Goal: Task Accomplishment & Management: Manage account settings

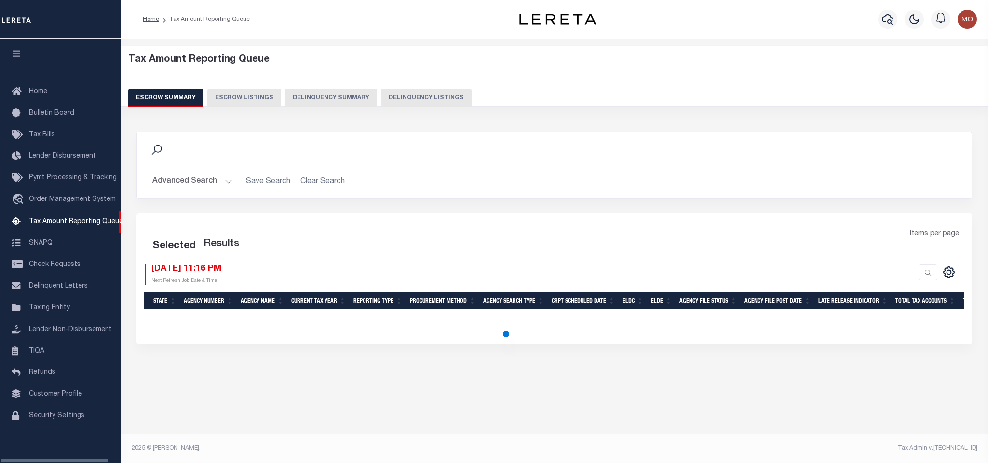
select select "100"
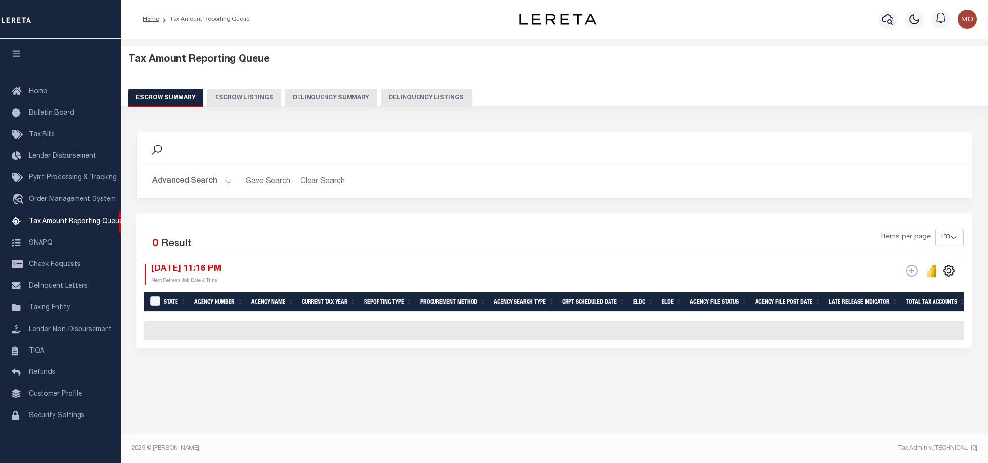
click at [398, 99] on button "Delinquency Listings" at bounding box center [426, 98] width 91 height 18
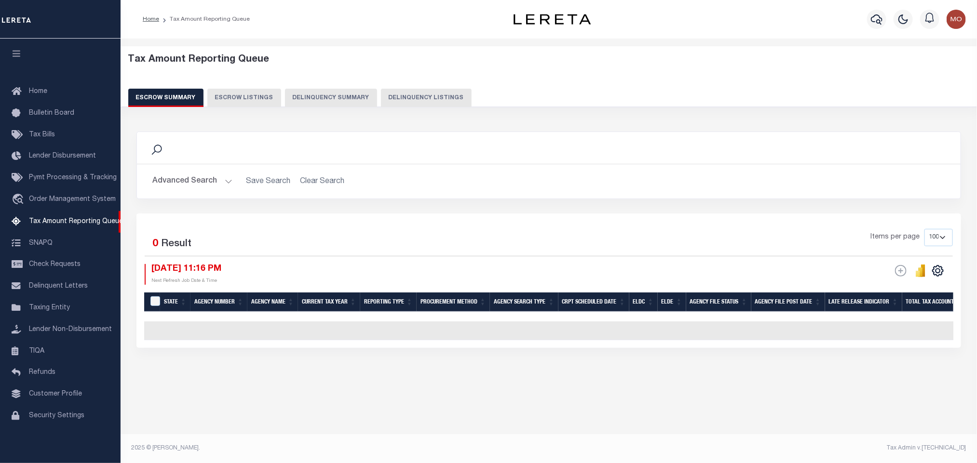
select select "100"
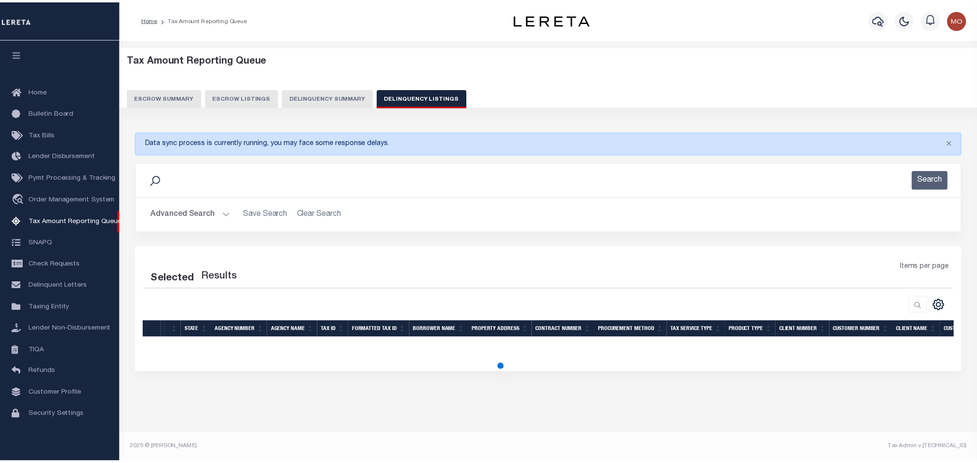
select select "100"
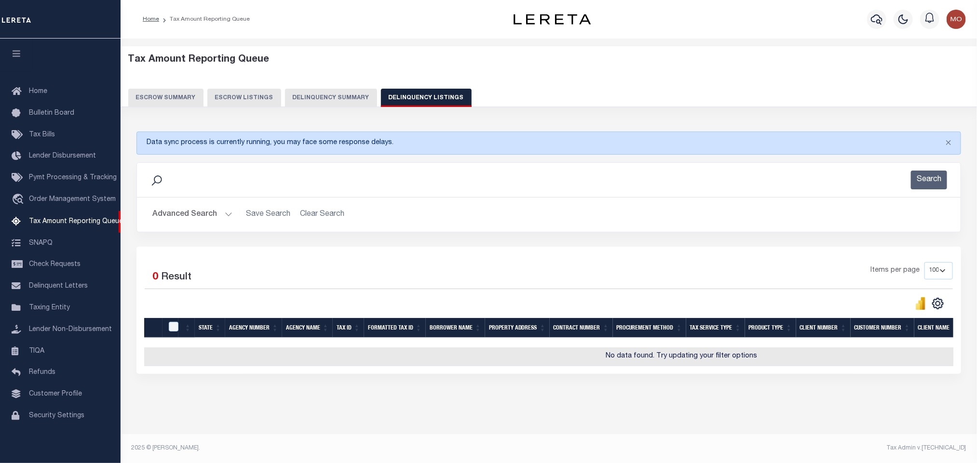
click at [225, 213] on button "Advanced Search" at bounding box center [192, 214] width 80 height 19
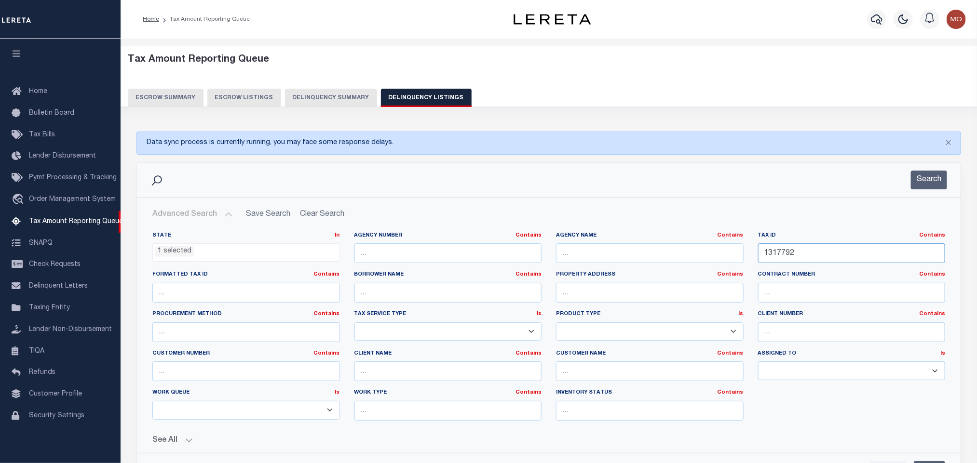
drag, startPoint x: 798, startPoint y: 256, endPoint x: 690, endPoint y: 262, distance: 108.1
click at [696, 263] on div "State In In AK AL AR AZ CA CO CT DC DE FL GA GU HI IA ID IL IN KS KY LA MA MD M…" at bounding box center [548, 330] width 807 height 197
paste input "51031"
type input "510312"
click at [174, 256] on li "1 selected" at bounding box center [174, 251] width 39 height 11
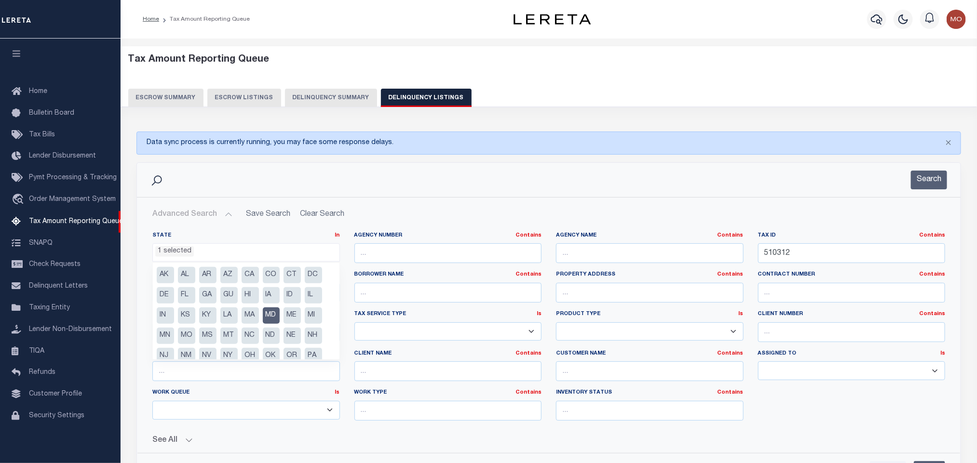
click at [273, 315] on li "MD" at bounding box center [271, 316] width 17 height 16
select select
click at [918, 178] on button "Search" at bounding box center [929, 180] width 36 height 19
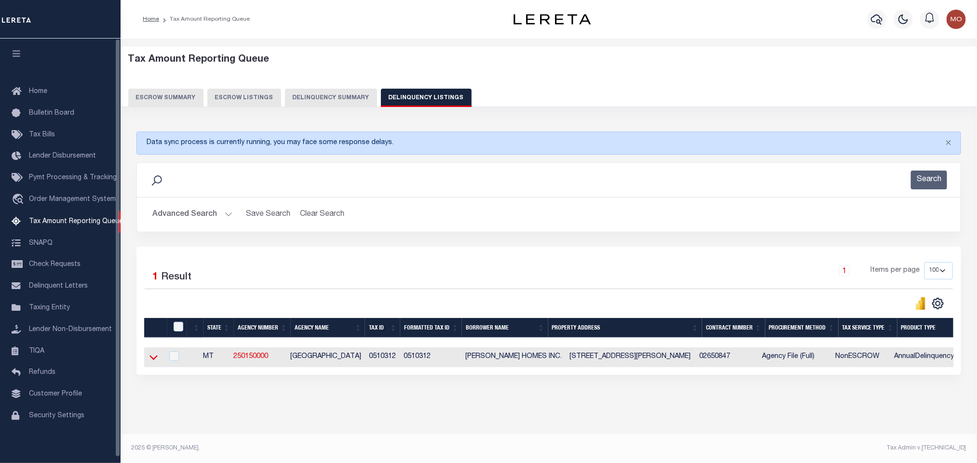
click at [152, 361] on icon at bounding box center [153, 357] width 8 height 10
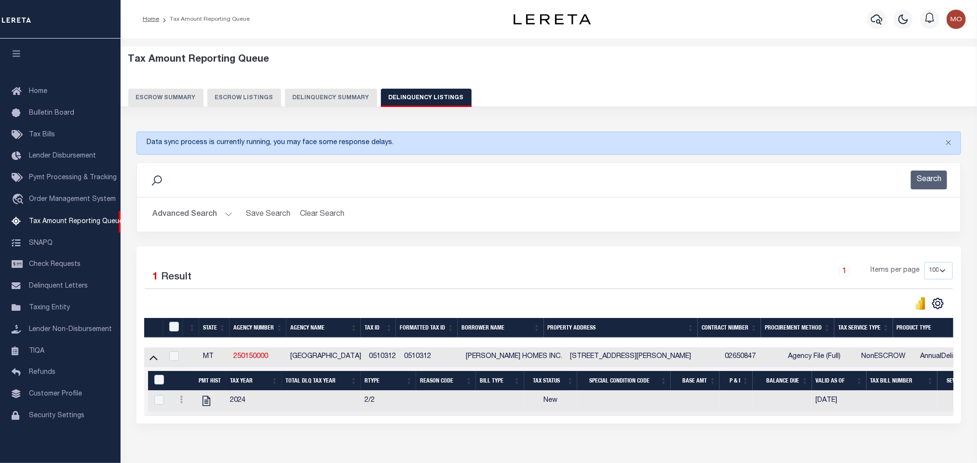
click at [230, 214] on button "Advanced Search" at bounding box center [192, 214] width 80 height 19
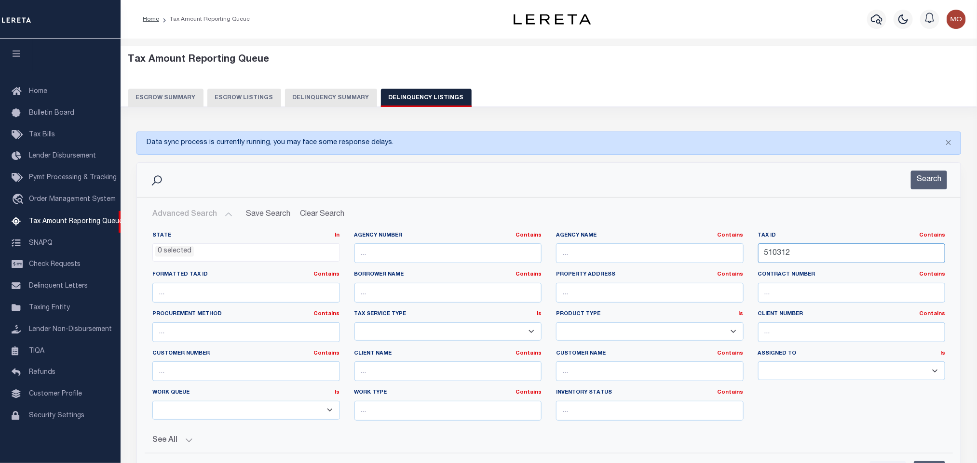
drag, startPoint x: 819, startPoint y: 259, endPoint x: 620, endPoint y: 259, distance: 198.6
click at [638, 262] on div "State In In AK AL AR AZ CA CO CT DC DE FL GA GU HI IA ID IL IN KS KY LA MA MD M…" at bounding box center [548, 330] width 807 height 197
paste input "09410"
type input "509410"
click at [936, 178] on button "Search" at bounding box center [929, 180] width 36 height 19
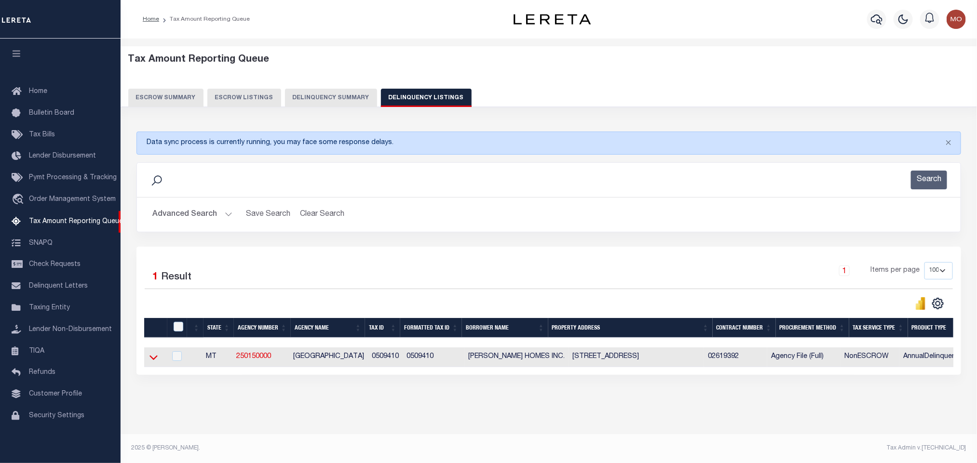
click at [155, 362] on icon at bounding box center [153, 357] width 8 height 10
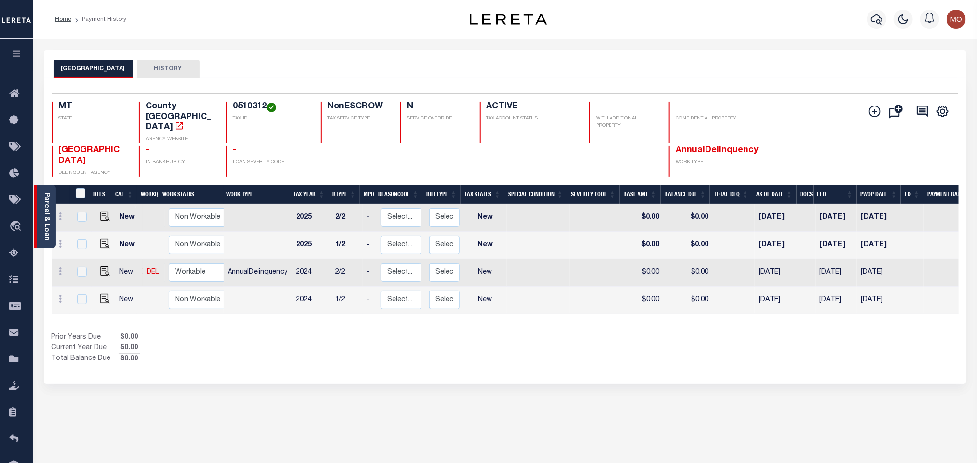
click at [43, 208] on link "Parcel & Loan" at bounding box center [46, 216] width 7 height 49
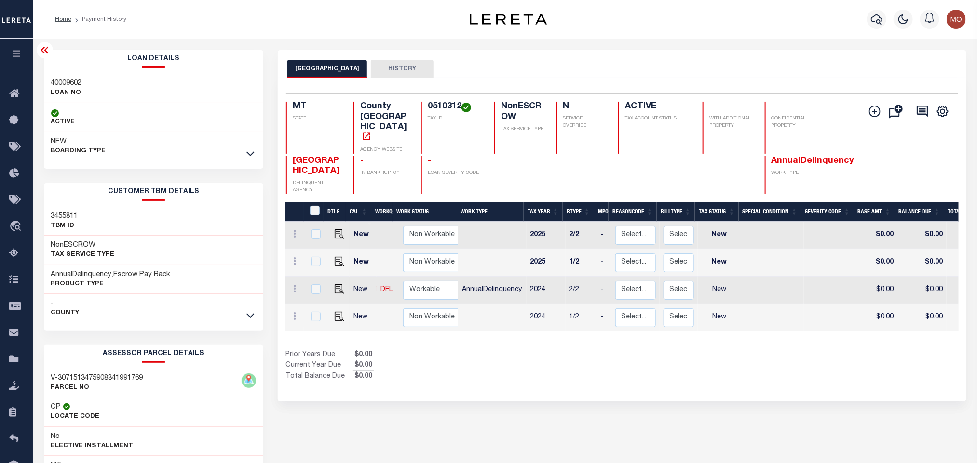
click at [450, 106] on h4 "0510312" at bounding box center [455, 107] width 55 height 11
copy h4 "0510312"
click at [447, 104] on h4 "0510312" at bounding box center [455, 107] width 55 height 11
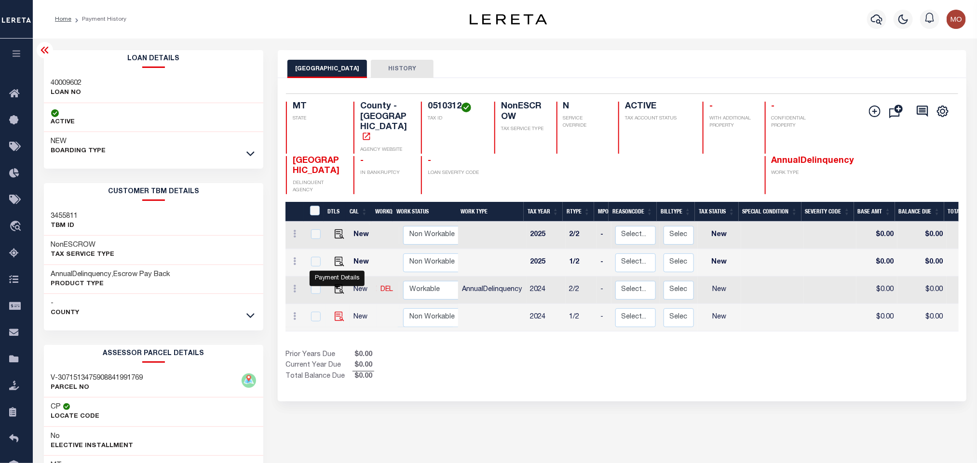
click at [340, 312] on img "" at bounding box center [340, 317] width 10 height 10
checkbox input "true"
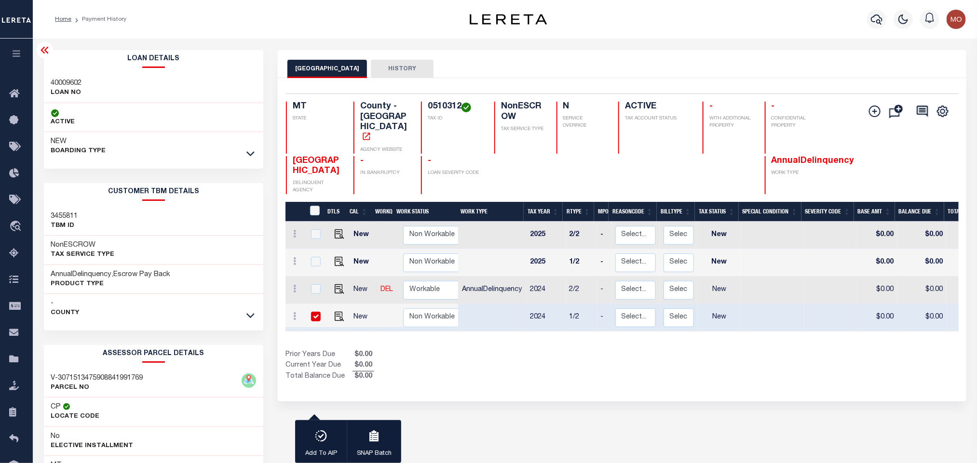
click at [59, 77] on div "40009602 LOAN NO" at bounding box center [154, 88] width 220 height 29
copy h3 "40009602"
click at [437, 103] on h4 "0510312" at bounding box center [455, 107] width 55 height 11
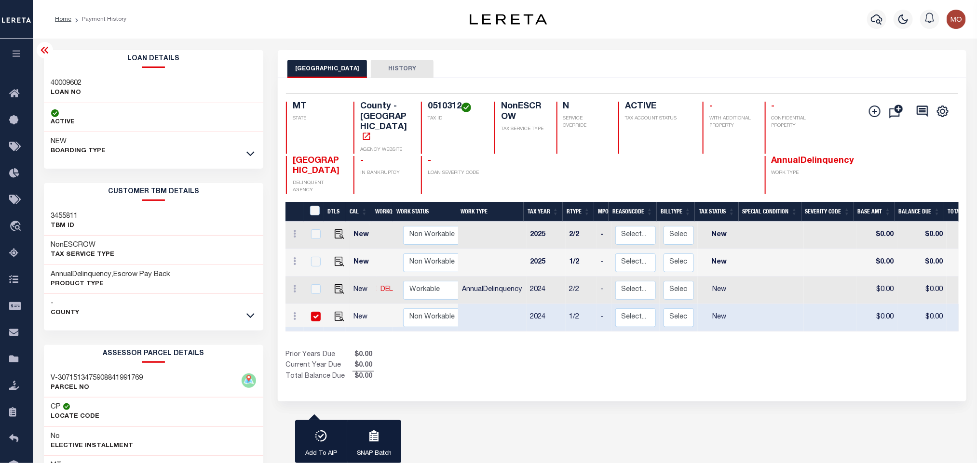
copy h4 "0510312"
click at [664, 362] on div "Show Tax Lines before Bill Release Date Prior Years Due $0.00 Current Year Due …" at bounding box center [621, 366] width 673 height 32
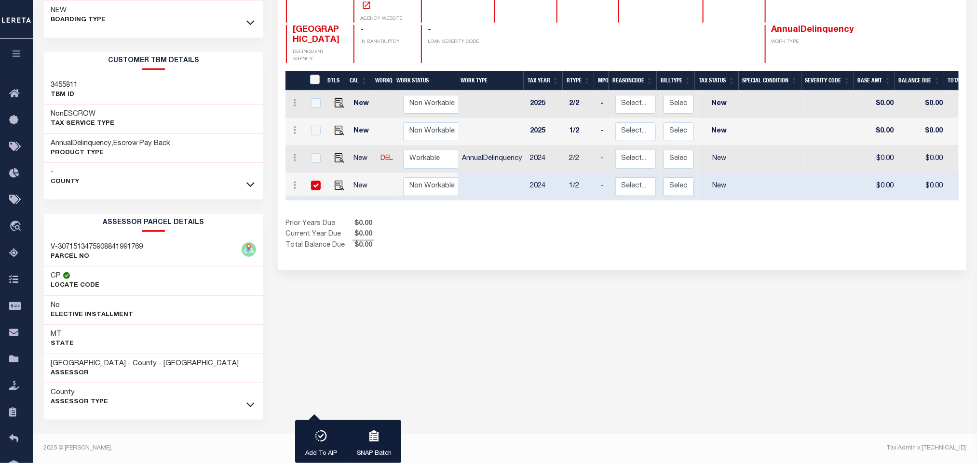
drag, startPoint x: 591, startPoint y: 363, endPoint x: 571, endPoint y: 366, distance: 19.5
click at [583, 364] on div "FLATHEAD COUNTY HISTORY 1 Selected 4 1" at bounding box center [621, 191] width 702 height 544
drag, startPoint x: 51, startPoint y: 363, endPoint x: 119, endPoint y: 362, distance: 68.0
click at [119, 362] on h3 "FLATHEAD COUNTY - County - MT" at bounding box center [145, 364] width 188 height 10
copy h3 "[GEOGRAPHIC_DATA]"
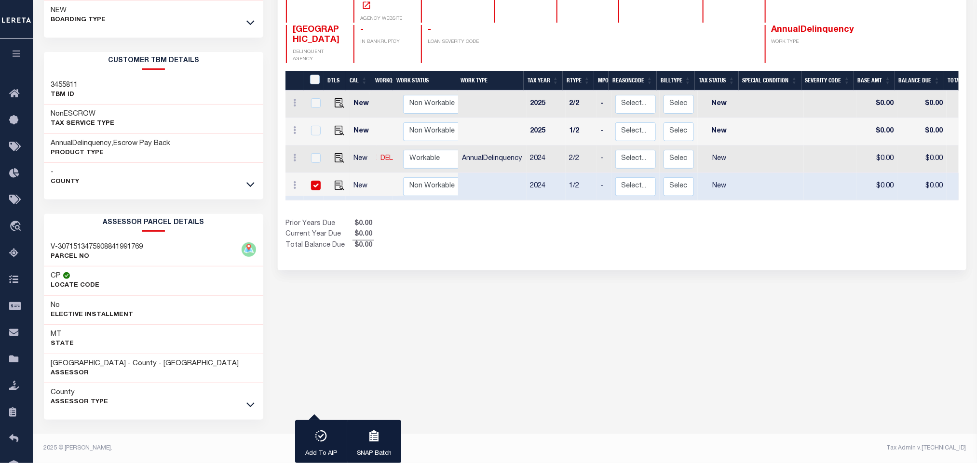
click at [551, 294] on div "FLATHEAD COUNTY HISTORY 1 Selected 4 1" at bounding box center [621, 191] width 702 height 544
click at [595, 246] on div "1 Selected 4 Results 1 Items per page 25 50 100 MT STATE TAX ID" at bounding box center [622, 108] width 688 height 323
click at [335, 181] on img "" at bounding box center [340, 186] width 10 height 10
checkbox input "false"
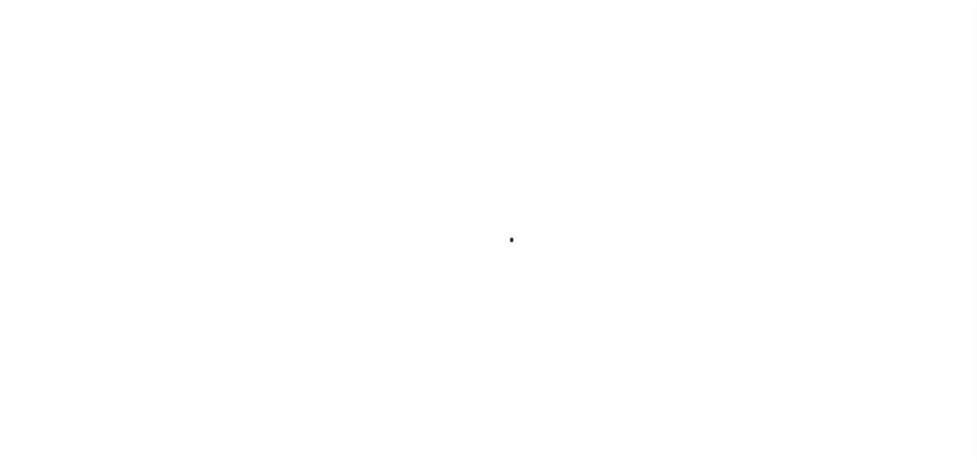
checkbox input "false"
type input "[DATE]"
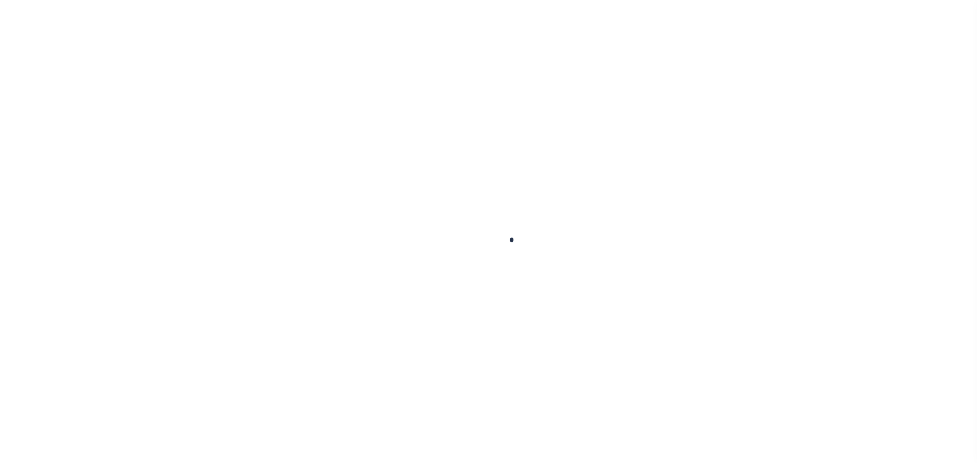
select select "NW2"
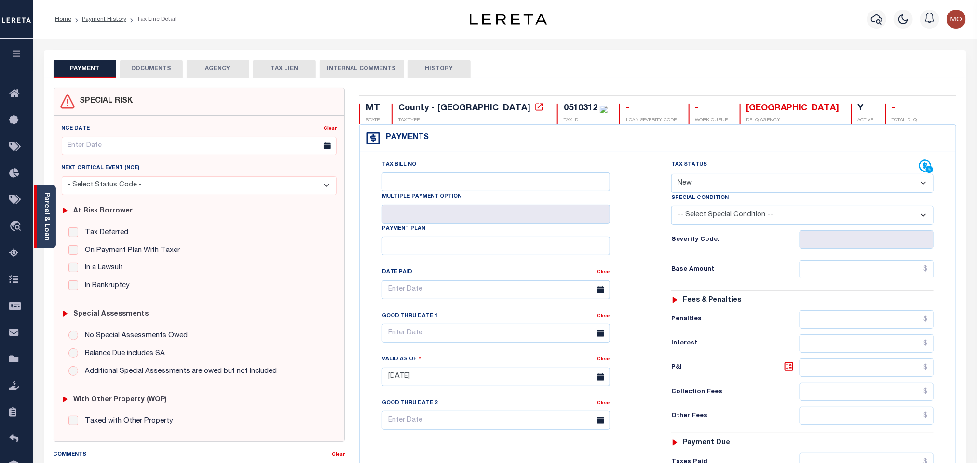
click at [46, 223] on link "Parcel & Loan" at bounding box center [46, 216] width 7 height 49
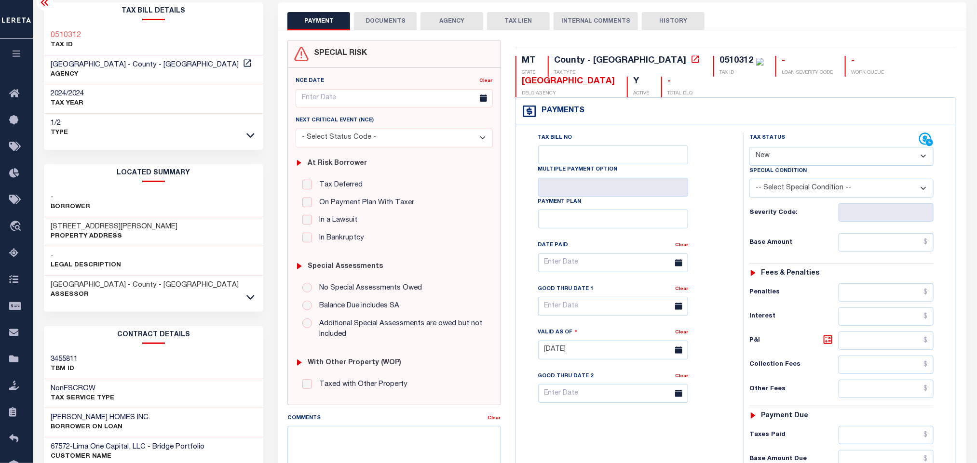
scroll to position [145, 0]
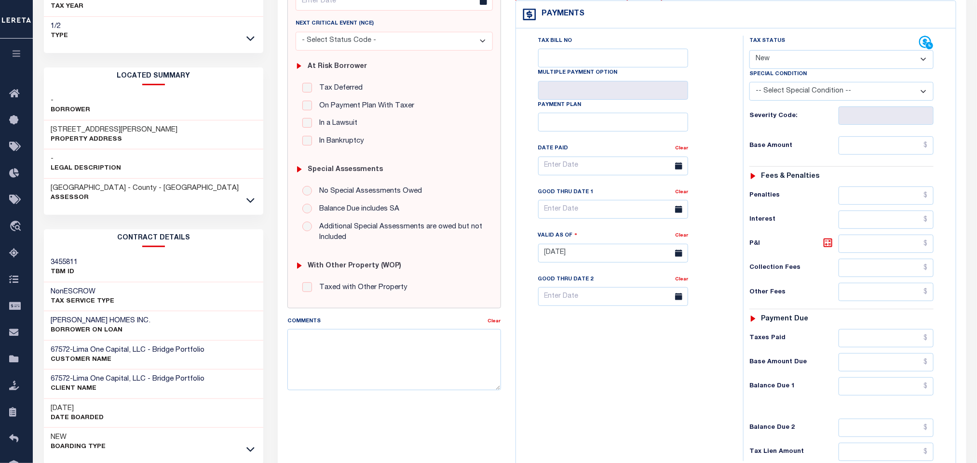
click at [76, 321] on h3 "[PERSON_NAME] HOMES INC." at bounding box center [101, 321] width 100 height 10
copy div "[PERSON_NAME] HOMES INC."
click at [80, 132] on h3 "183 HOLBROOK DRIVE" at bounding box center [114, 130] width 127 height 10
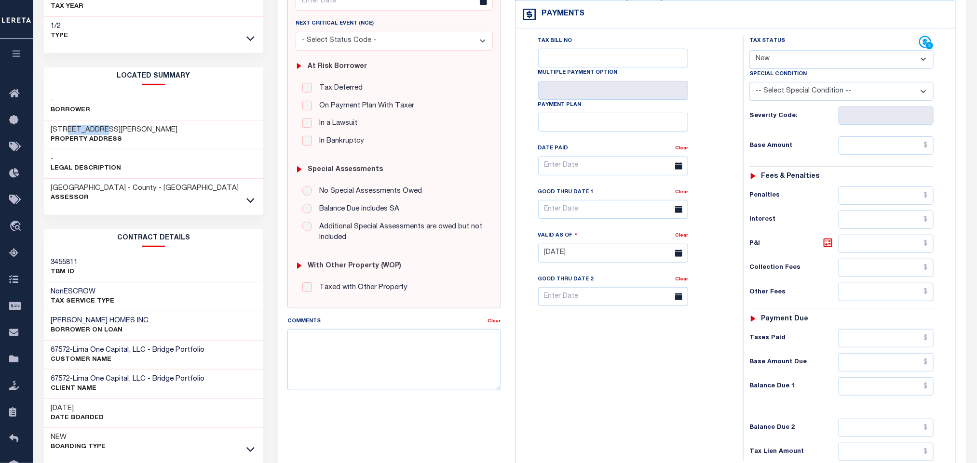
click at [80, 132] on h3 "183 HOLBROOK DRIVE" at bounding box center [114, 130] width 127 height 10
copy div "183 HOLBROOK DRIVE"
click at [646, 386] on div "Tax Bill No Multiple Payment Option Payment Plan Clear" at bounding box center [626, 249] width 217 height 426
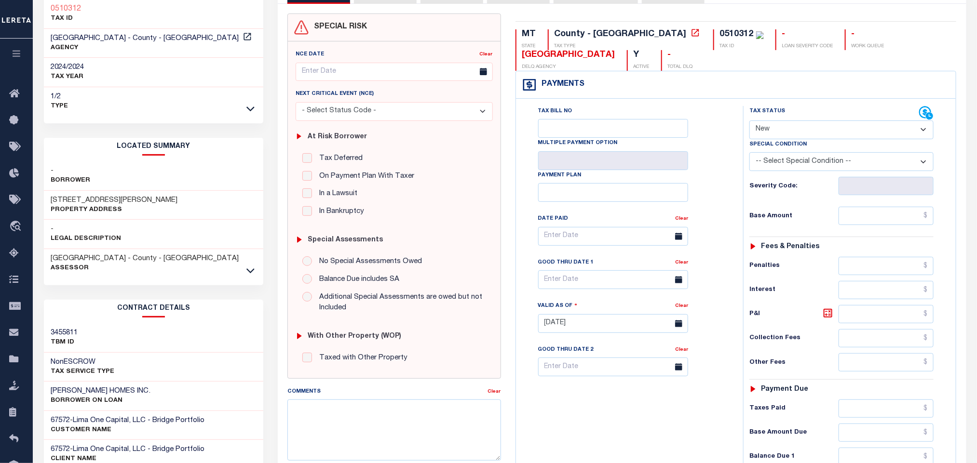
scroll to position [0, 0]
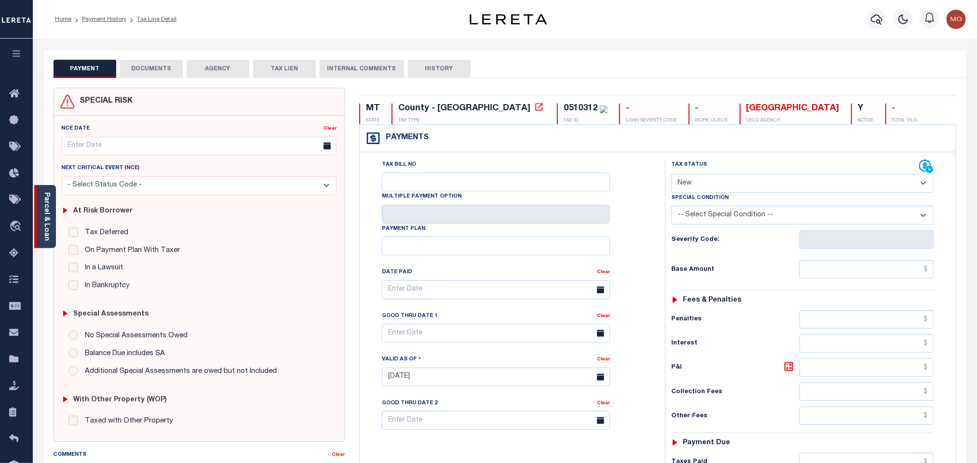
click at [46, 203] on link "Parcel & Loan" at bounding box center [46, 216] width 7 height 49
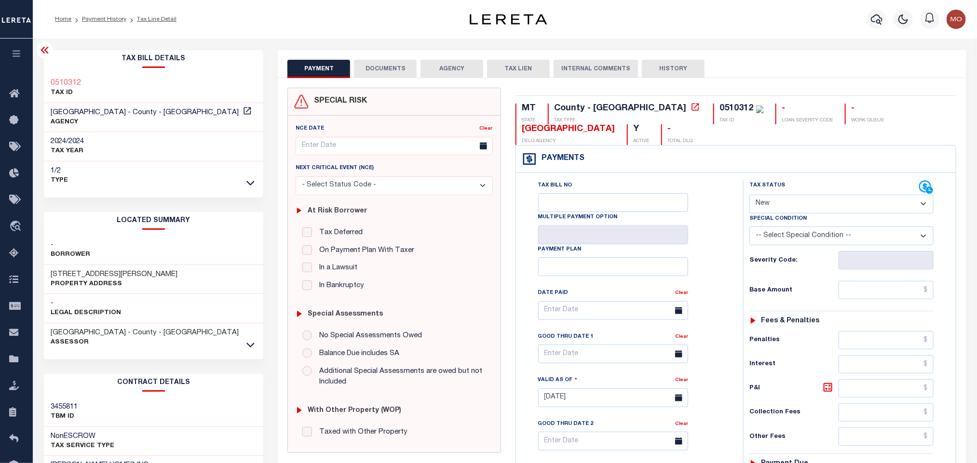
click at [808, 210] on select "- Select Status Code - Open Due/Unpaid Paid Incomplete No Tax Due Internal Refu…" at bounding box center [841, 204] width 184 height 19
select select "NTX"
click at [749, 196] on select "- Select Status Code - Open Due/Unpaid Paid Incomplete No Tax Due Internal Refu…" at bounding box center [841, 204] width 184 height 19
type input "10/09/2025"
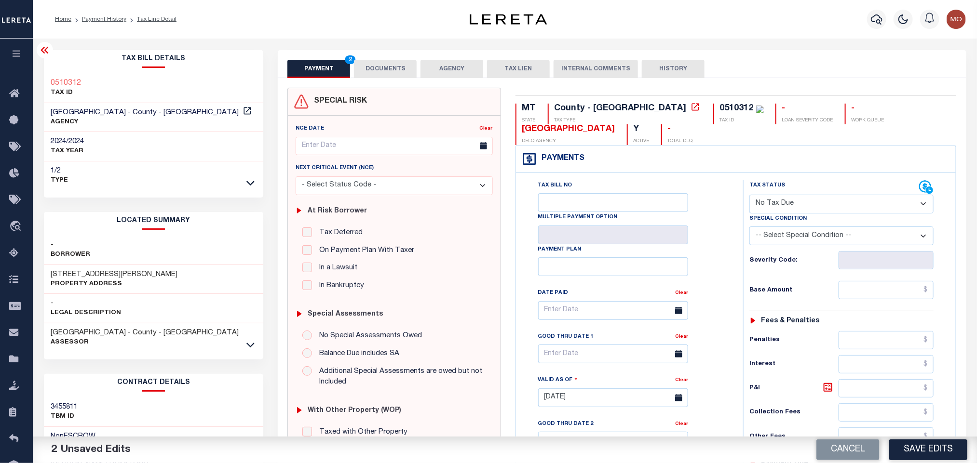
click at [788, 239] on select "-- Select Special Condition -- 3RD PARTY TAX LIEN AGENCY TAX LIEN (A.K.A Inside…" at bounding box center [841, 236] width 184 height 19
select select "7"
click at [782, 244] on select "-- Select Special Condition -- 3RD PARTY TAX LIEN AGENCY TAX LIEN (A.K.A Inside…" at bounding box center [841, 236] width 184 height 19
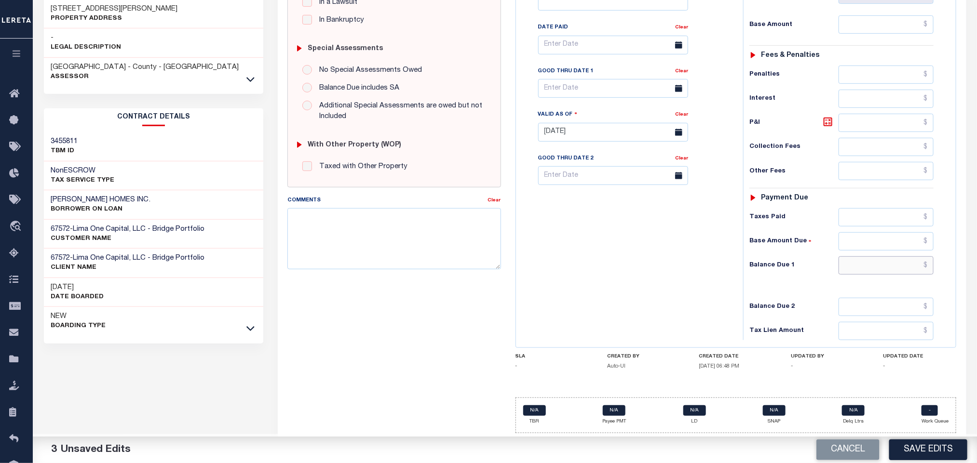
click at [863, 265] on input "text" at bounding box center [885, 265] width 95 height 18
type input "$0.00"
click at [529, 259] on div "Tax Bill No Multiple Payment Option Payment Plan Clear" at bounding box center [626, 128] width 217 height 426
click at [616, 264] on div "Tax Bill No Multiple Payment Option Payment Plan Clear" at bounding box center [626, 128] width 217 height 426
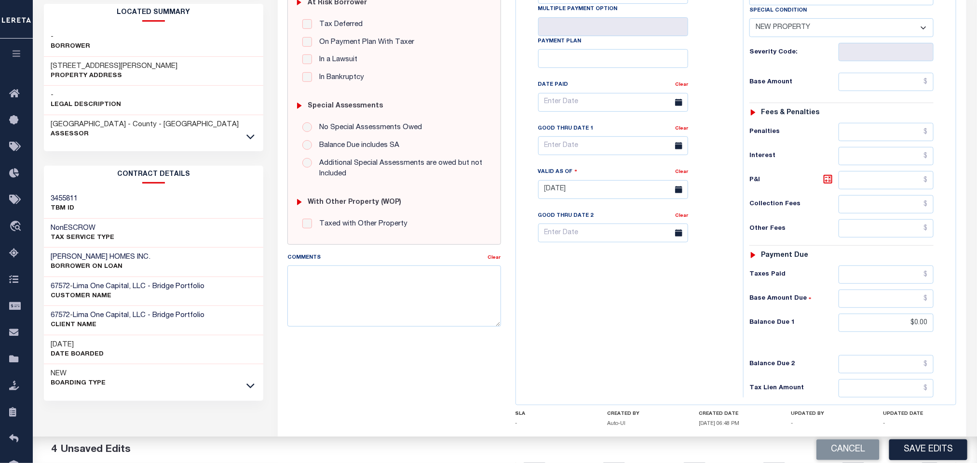
scroll to position [130, 0]
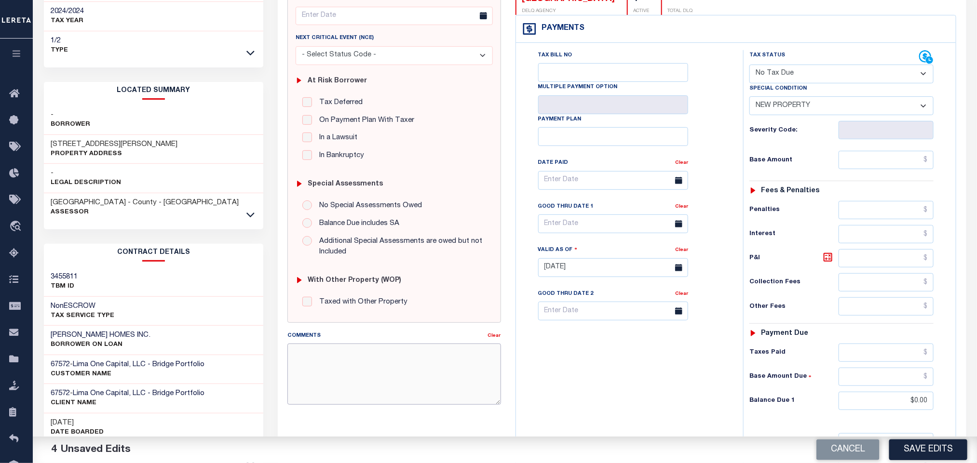
click at [396, 378] on textarea "Comments" at bounding box center [393, 374] width 213 height 61
paste textarea "Please refer 2024 2/2 line for Tax Supporting Document"
type textarea "Please refer 2024 2/2 line for Tax Supporting Document"
click at [575, 389] on div "Tax Bill No Multiple Payment Option Payment Plan Clear" at bounding box center [626, 263] width 217 height 426
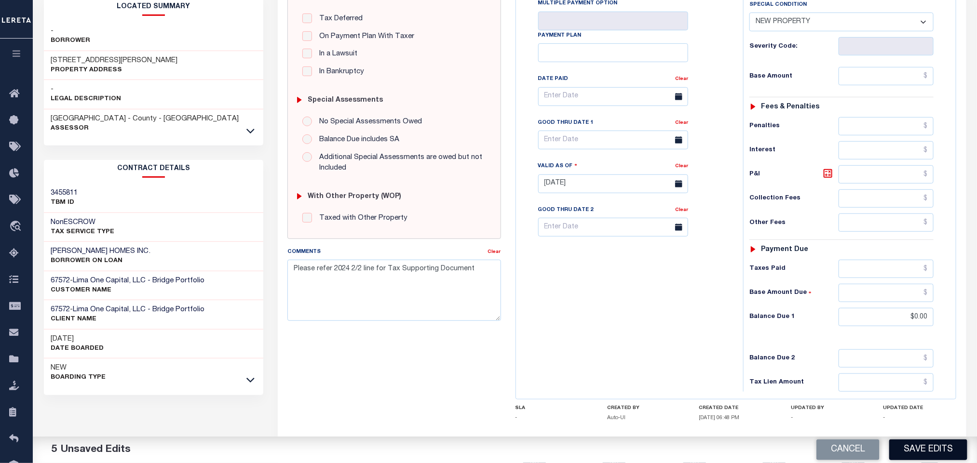
scroll to position [275, 0]
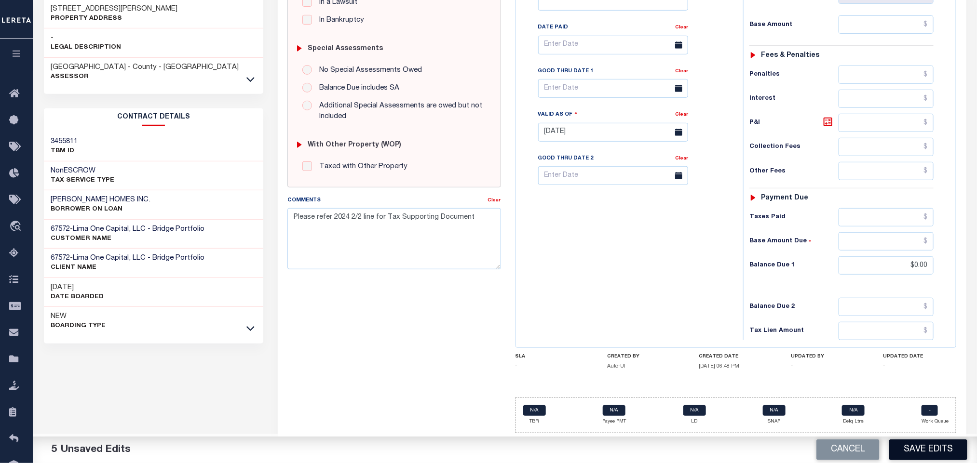
click at [926, 452] on button "Save Edits" at bounding box center [928, 450] width 78 height 21
checkbox input "false"
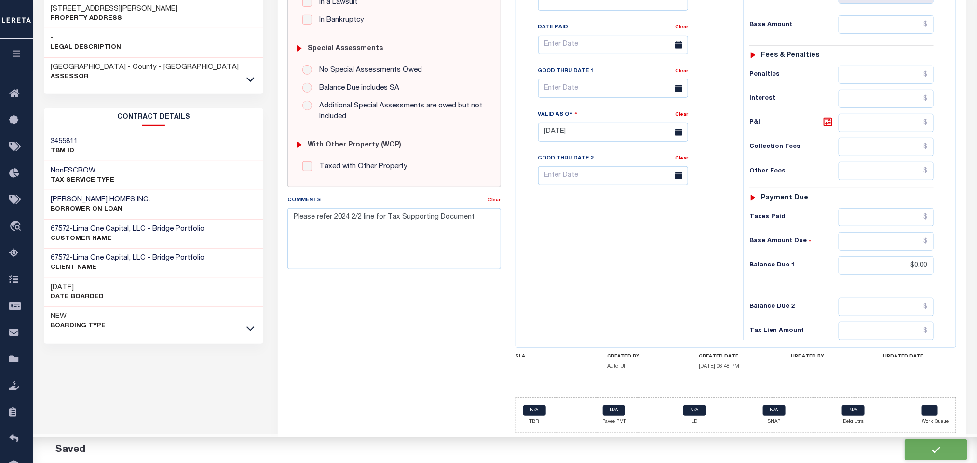
type input "$0"
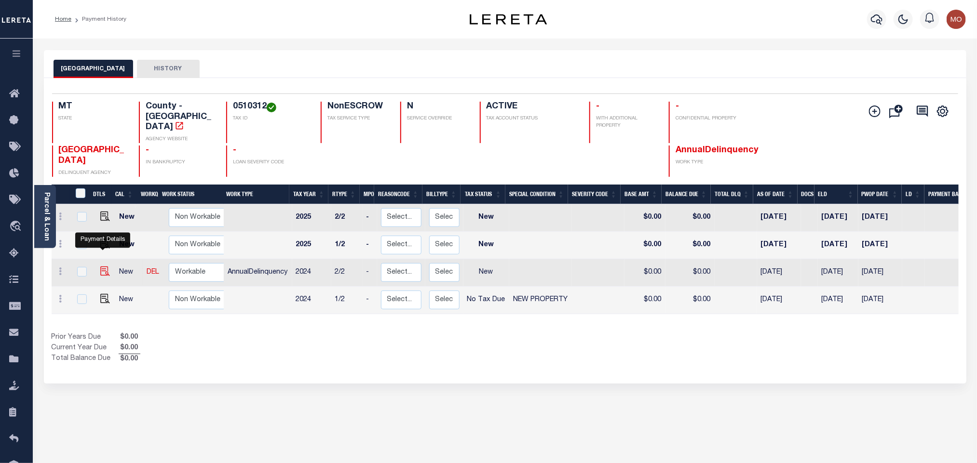
click at [100, 267] on img "" at bounding box center [105, 272] width 10 height 10
checkbox input "true"
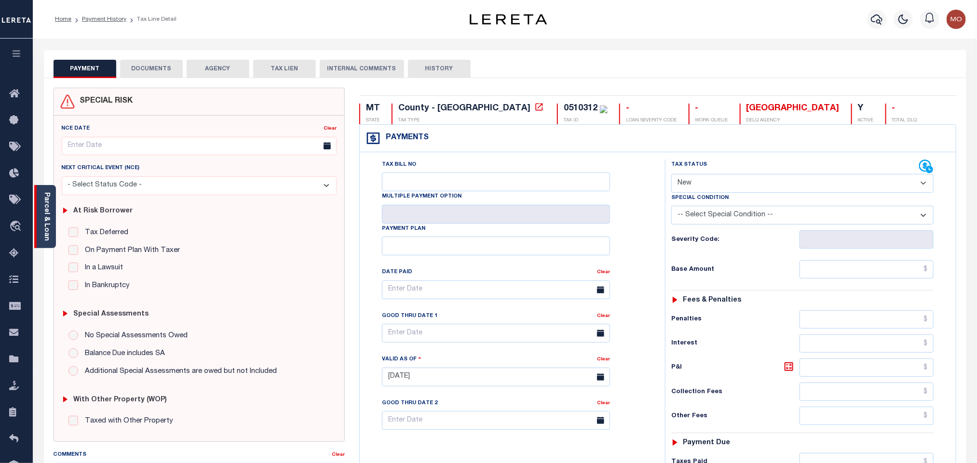
click at [48, 208] on link "Parcel & Loan" at bounding box center [46, 216] width 7 height 49
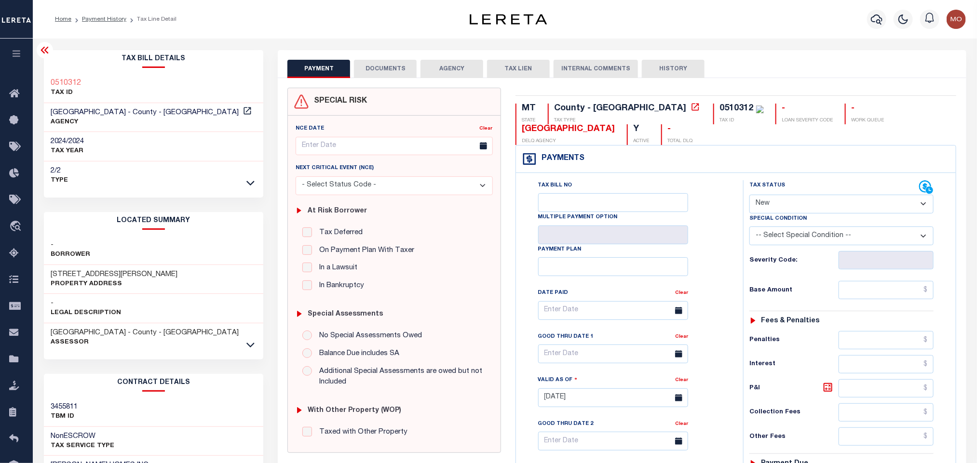
click at [796, 206] on select "- Select Status Code - Open Due/Unpaid Paid Incomplete No Tax Due Internal Refu…" at bounding box center [841, 204] width 184 height 19
select select "NTX"
click at [749, 196] on select "- Select Status Code - Open Due/Unpaid Paid Incomplete No Tax Due Internal Refu…" at bounding box center [841, 204] width 184 height 19
type input "10/09/2025"
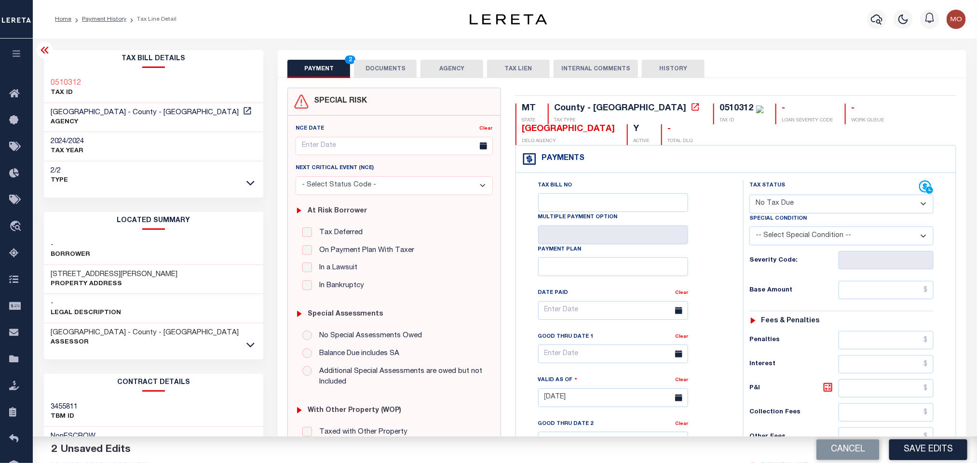
click at [774, 239] on select "-- Select Special Condition -- 3RD PARTY TAX LIEN AGENCY TAX LIEN (A.K.A Inside…" at bounding box center [841, 236] width 184 height 19
select select "7"
click at [778, 243] on select "-- Select Special Condition -- 3RD PARTY TAX LIEN AGENCY TAX LIEN (A.K.A Inside…" at bounding box center [841, 236] width 184 height 19
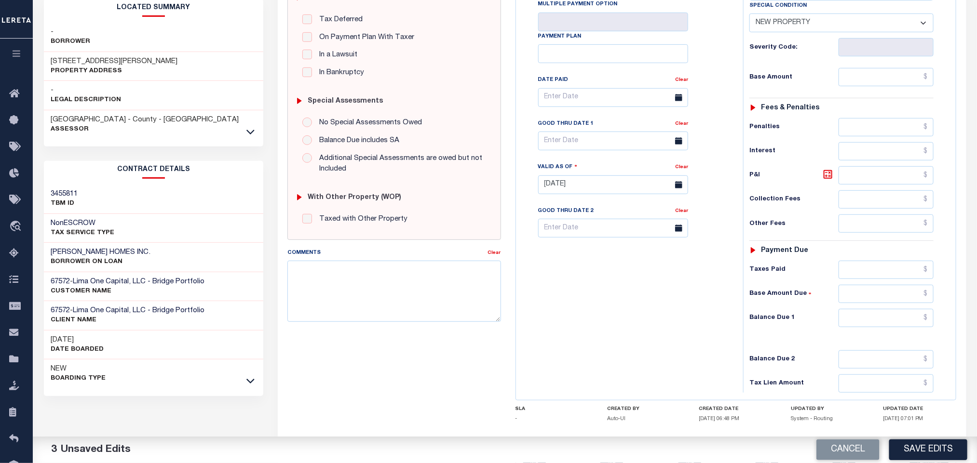
scroll to position [217, 0]
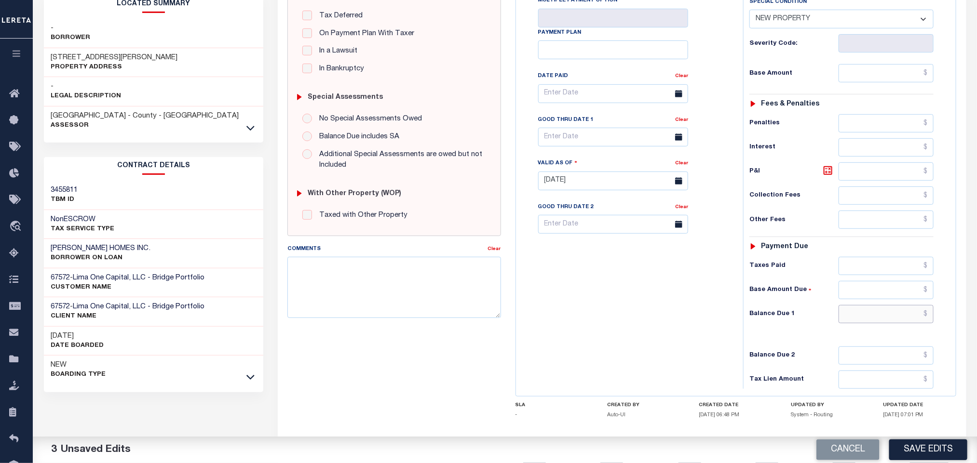
click at [858, 320] on input "text" at bounding box center [885, 314] width 95 height 18
type input "$0.00"
click at [609, 289] on div "Tax Bill No Multiple Payment Option Payment Plan Clear" at bounding box center [626, 176] width 217 height 426
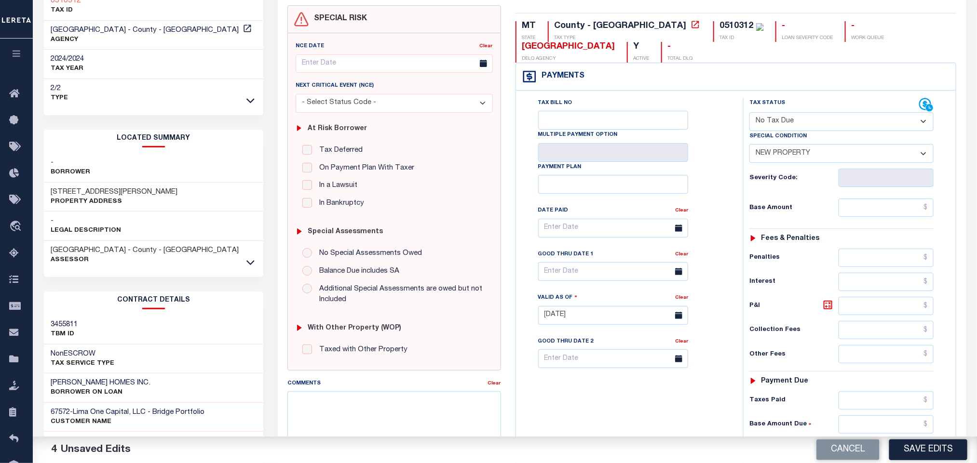
scroll to position [0, 0]
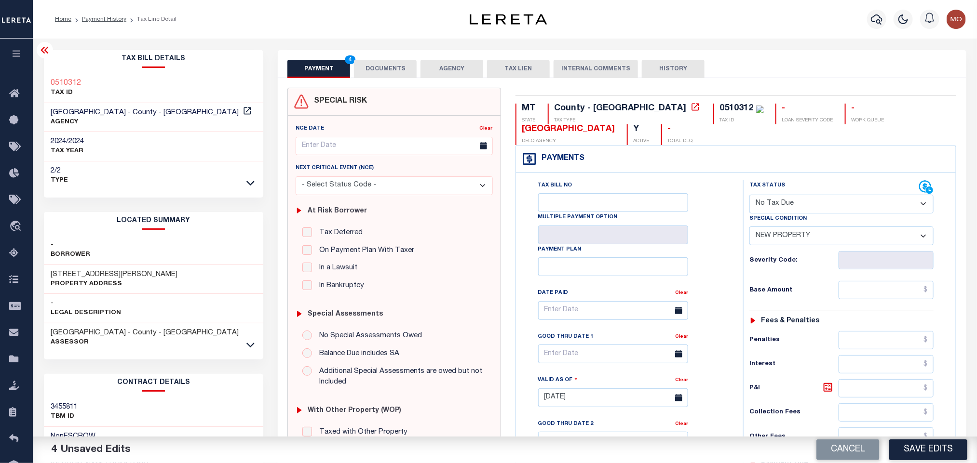
click at [743, 232] on div "Special Condition -- Select Special Condition -- 3RD PARTY TAX LIEN AGENCY TAX …" at bounding box center [841, 230] width 199 height 32
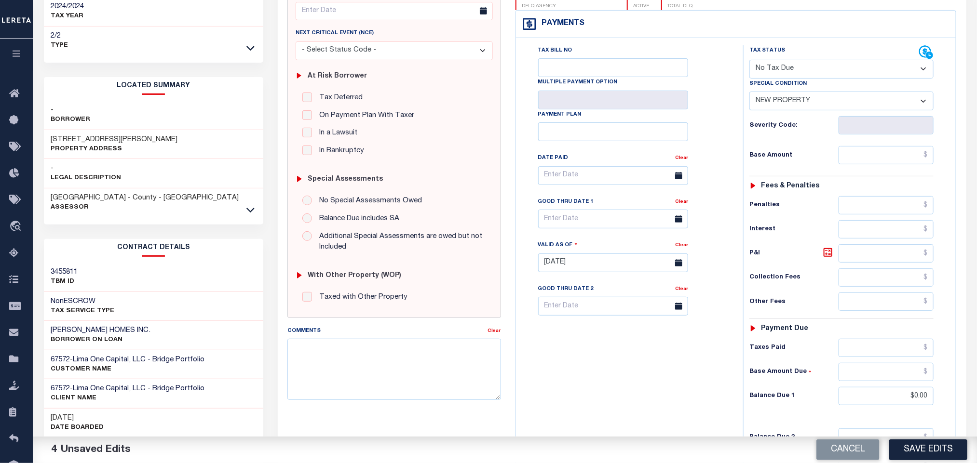
scroll to position [275, 0]
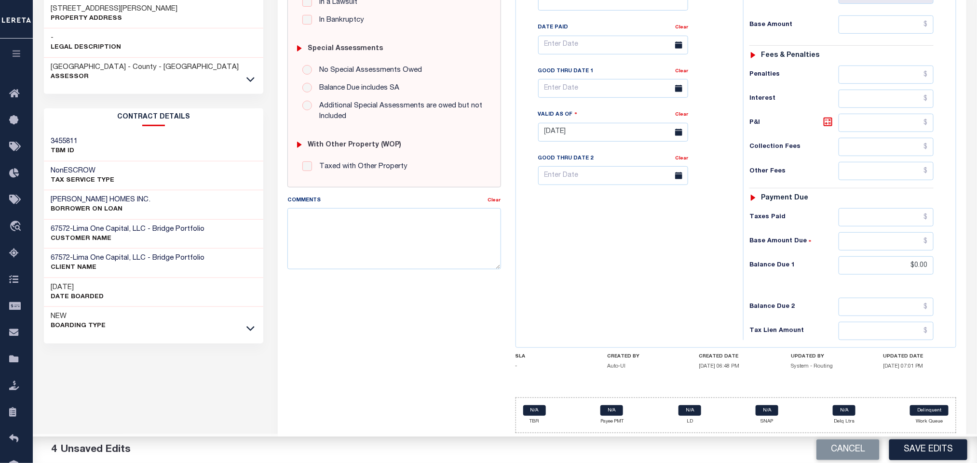
click at [650, 287] on div "Tax Bill No Multiple Payment Option Payment Plan Clear" at bounding box center [626, 128] width 217 height 426
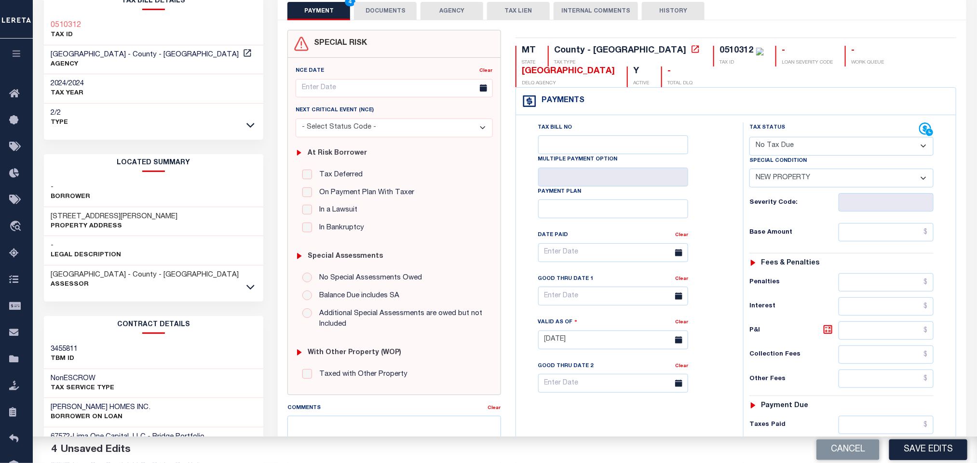
click at [727, 192] on div "Tax Bill No Multiple Payment Option Payment Plan Clear" at bounding box center [626, 257] width 203 height 270
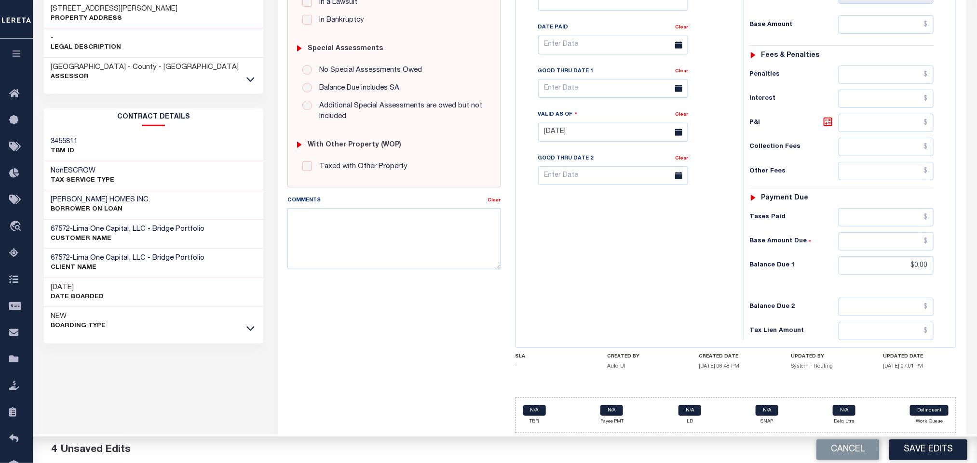
click at [625, 296] on div "Tax Bill No Multiple Payment Option Payment Plan Clear" at bounding box center [626, 128] width 217 height 426
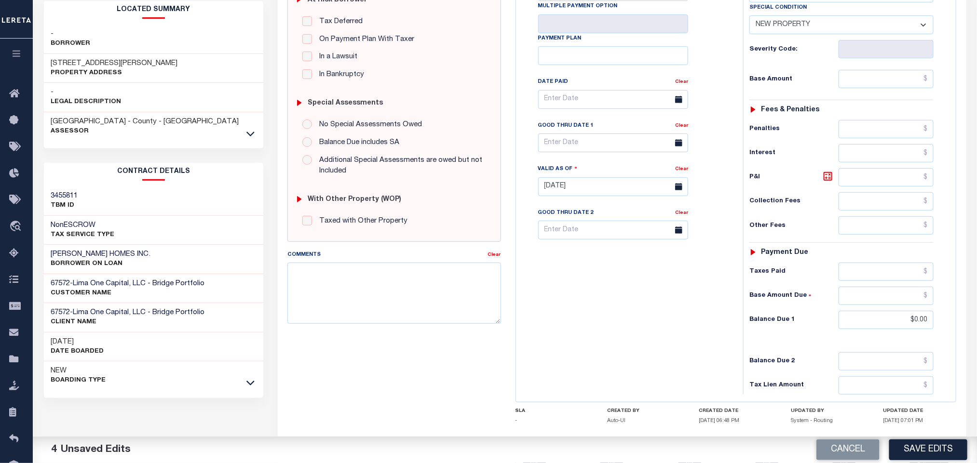
scroll to position [0, 0]
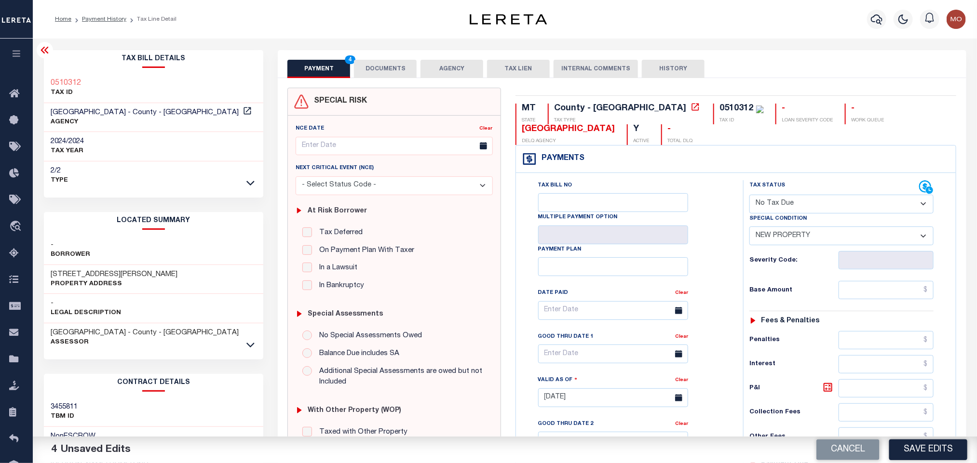
click at [401, 71] on button "DOCUMENTS" at bounding box center [385, 69] width 63 height 18
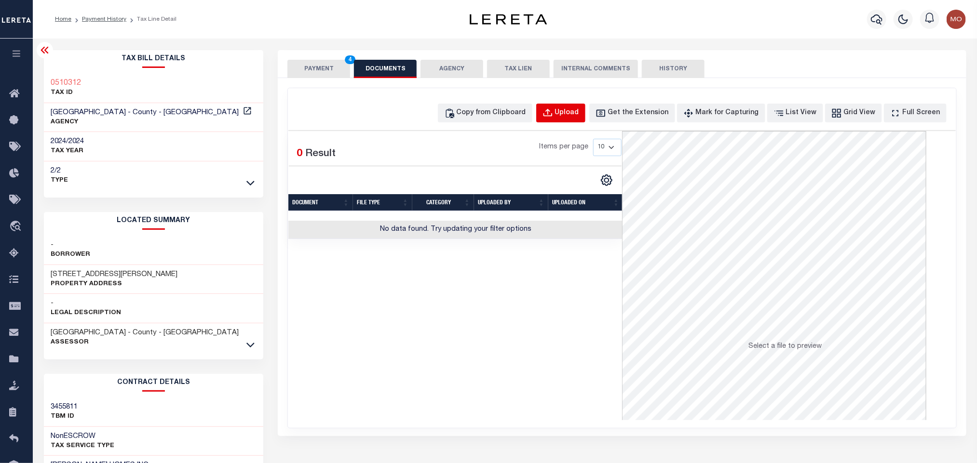
click at [579, 113] on div "Upload" at bounding box center [567, 113] width 24 height 11
select select "POP"
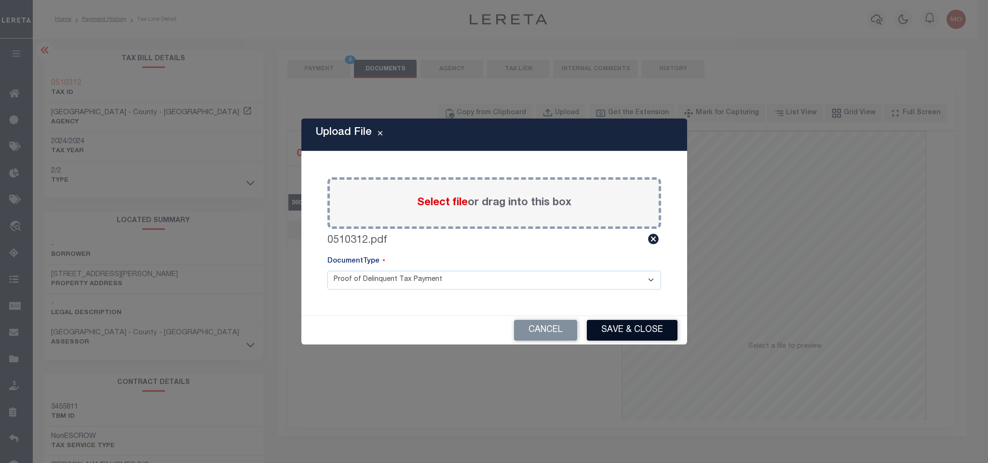
click at [622, 333] on button "Save & Close" at bounding box center [632, 330] width 91 height 21
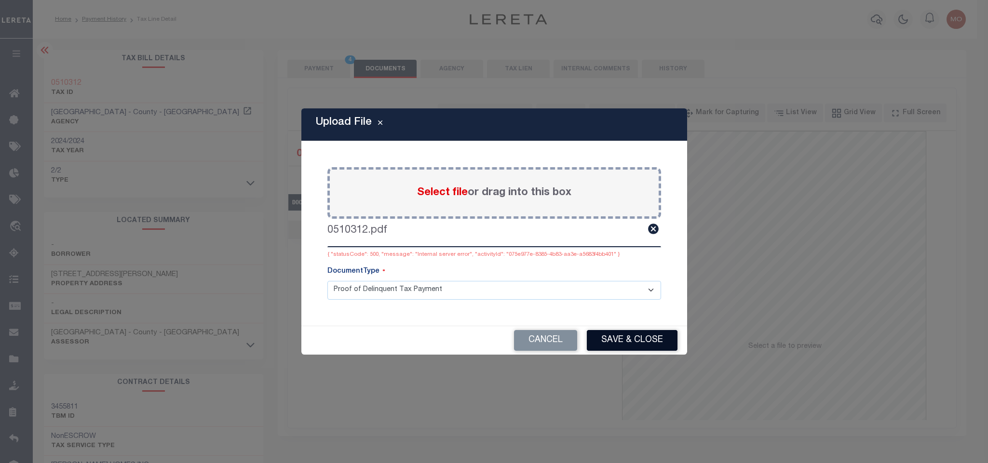
click at [625, 336] on button "Save & Close" at bounding box center [632, 340] width 91 height 21
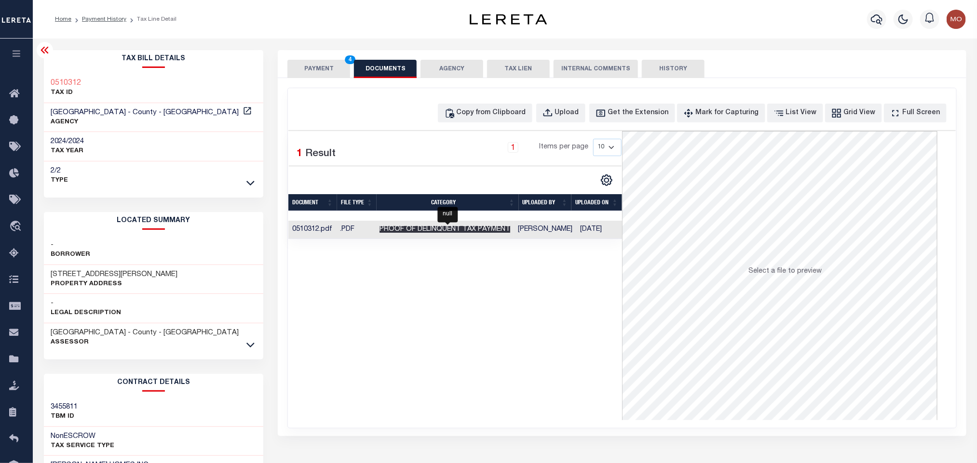
click at [443, 230] on span "Proof of Delinquent Tax Payment" at bounding box center [444, 229] width 131 height 7
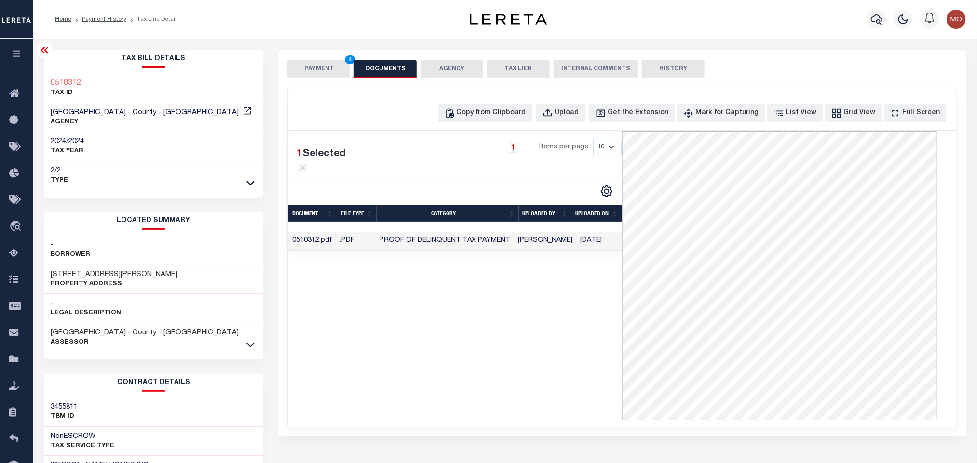
click at [326, 65] on button "PAYMENT 4" at bounding box center [318, 69] width 63 height 18
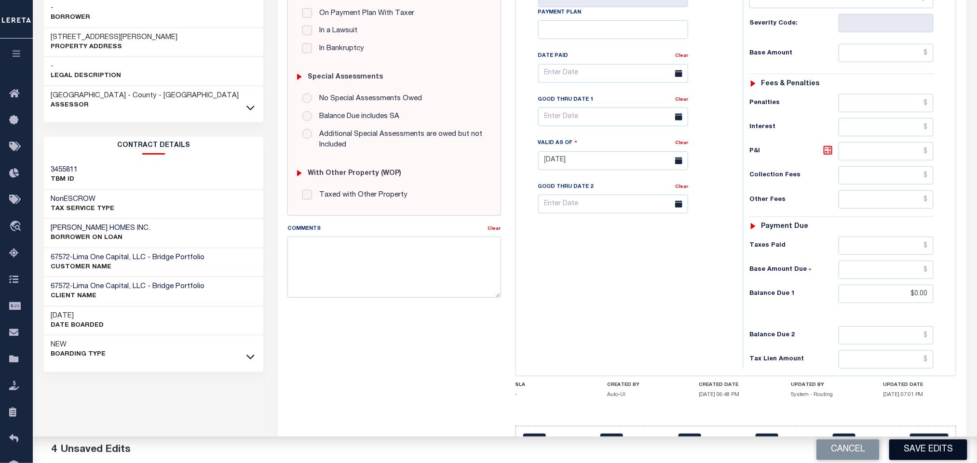
scroll to position [272, 0]
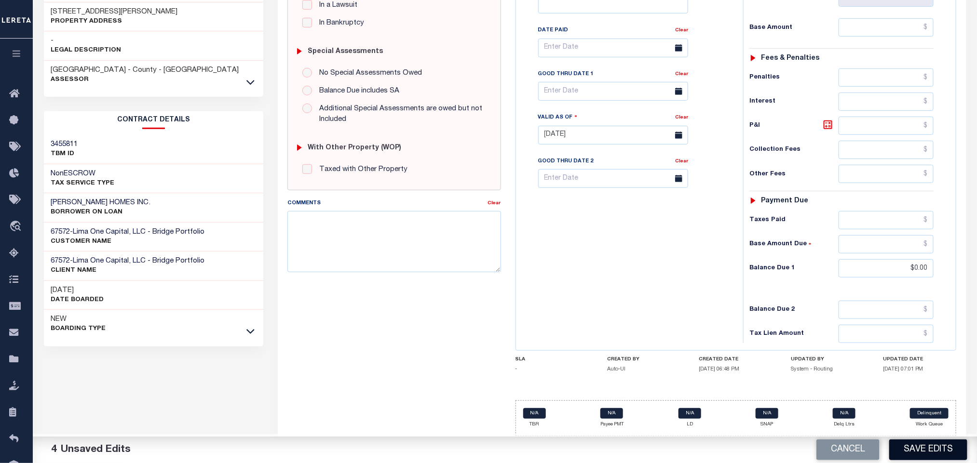
click at [926, 450] on button "Save Edits" at bounding box center [928, 450] width 78 height 21
checkbox input "false"
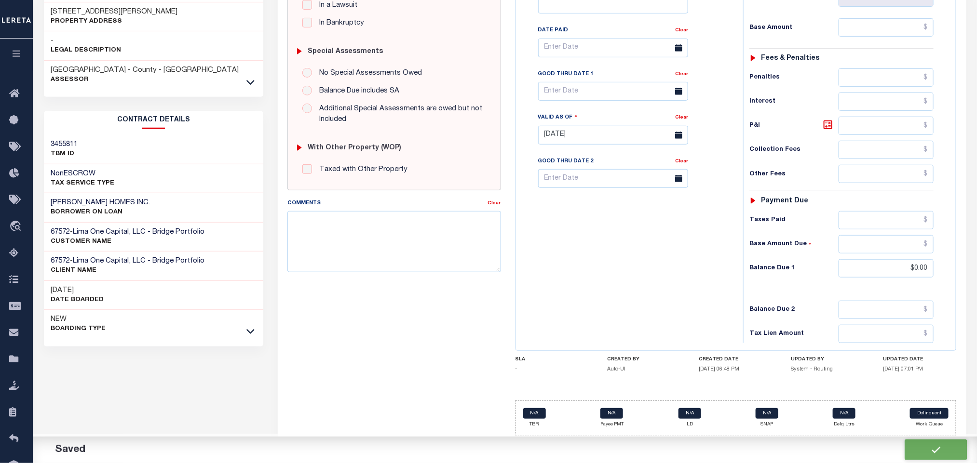
type input "$0"
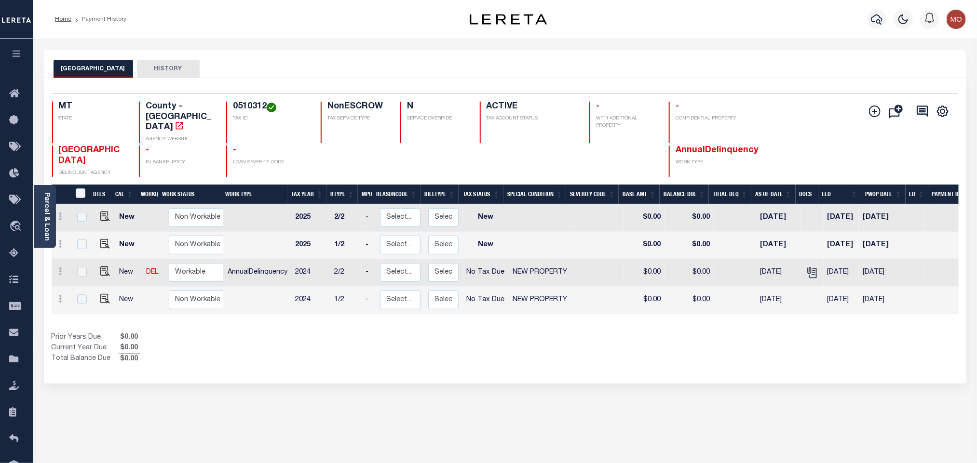
click at [528, 388] on div "FLATHEAD COUNTY HISTORY Selected 4 Results" at bounding box center [505, 322] width 937 height 544
click at [249, 104] on h4 "0509410" at bounding box center [271, 107] width 76 height 11
copy h4 "0509410"
click at [43, 210] on link "Parcel & Loan" at bounding box center [46, 216] width 7 height 49
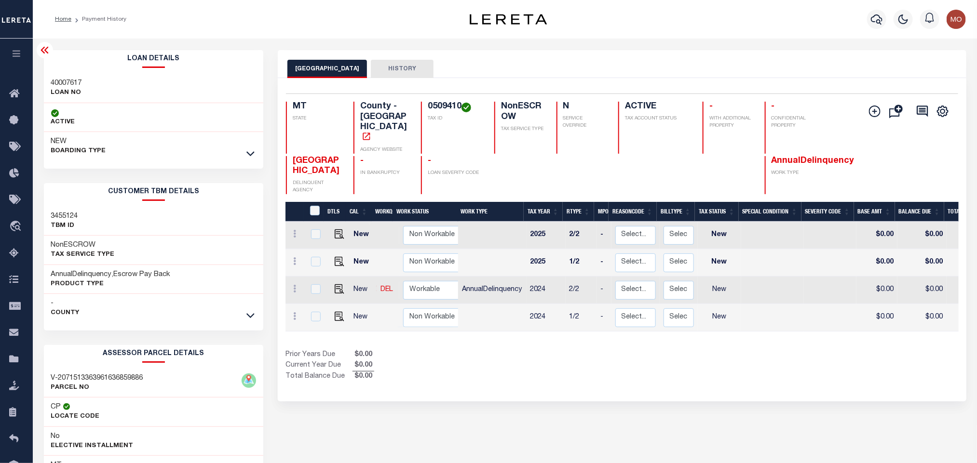
click at [667, 354] on div "Show Tax Lines before Bill Release Date Prior Years Due $0.00 Current Year Due …" at bounding box center [621, 366] width 673 height 32
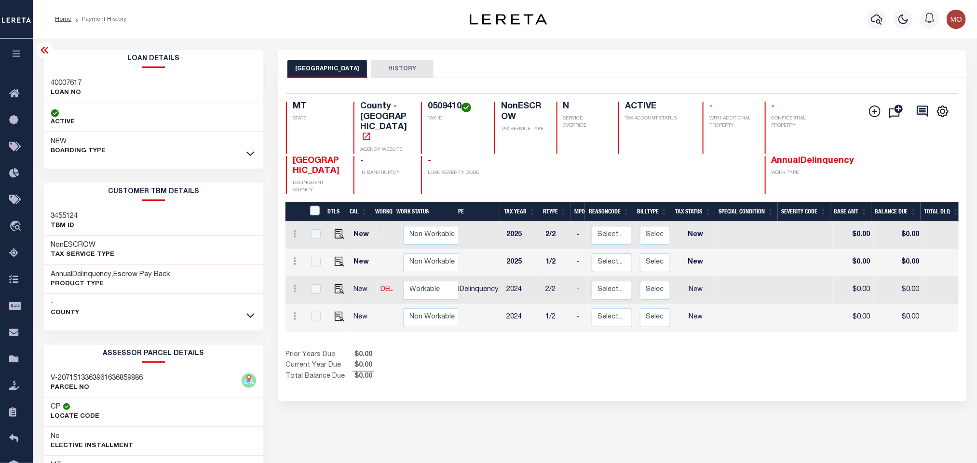
click at [673, 356] on div "Show Tax Lines before Bill Release Date Prior Years Due $0.00 Current Year Due …" at bounding box center [621, 366] width 673 height 32
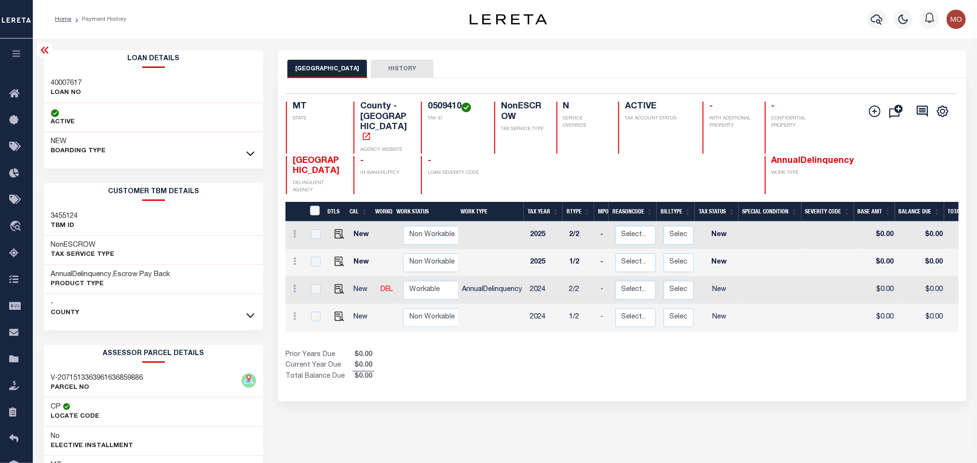
click at [651, 350] on div "Show Tax Lines before Bill Release Date Prior Years Due $0.00 Current Year Due …" at bounding box center [621, 366] width 673 height 32
click at [249, 154] on icon at bounding box center [250, 153] width 8 height 10
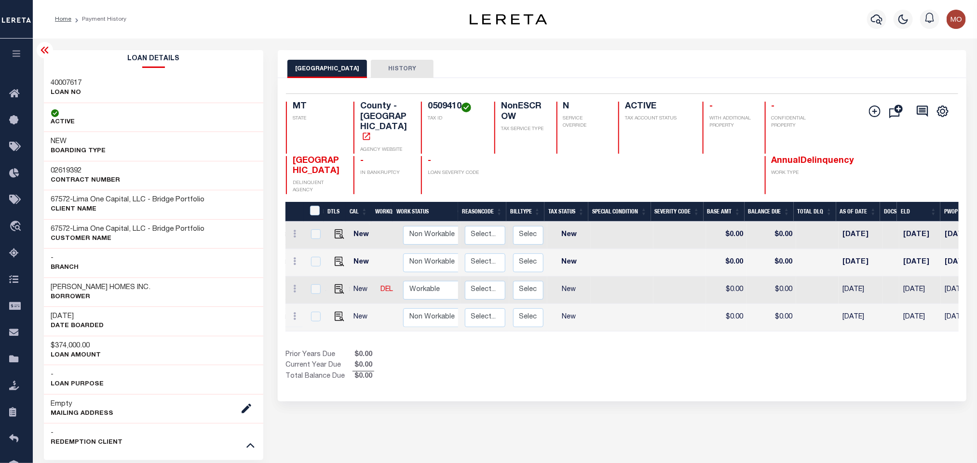
scroll to position [0, 233]
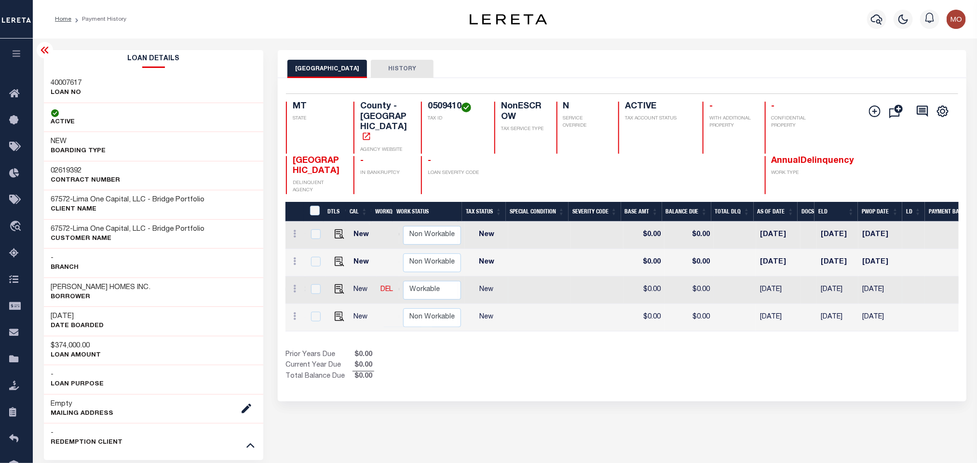
drag, startPoint x: 545, startPoint y: 408, endPoint x: 484, endPoint y: 265, distance: 155.9
click at [545, 411] on div "FLATHEAD COUNTY HISTORY Selected 4 Results" at bounding box center [621, 468] width 702 height 836
